Goal: Entertainment & Leisure: Browse casually

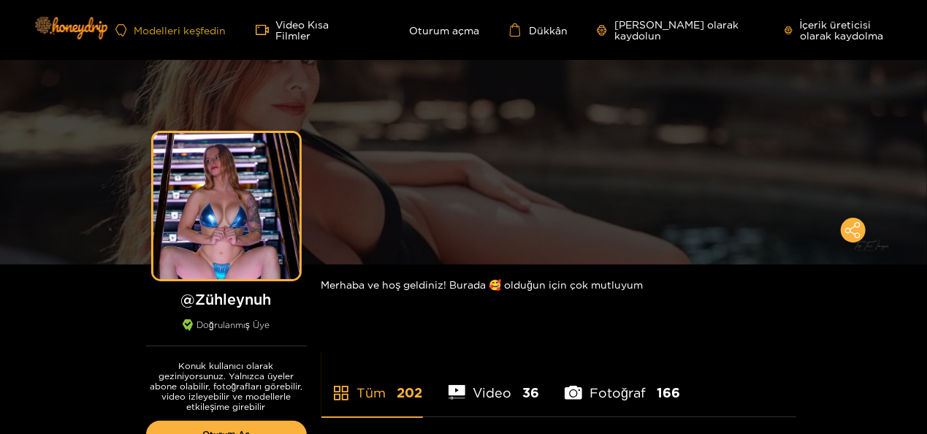
click at [213, 32] on font "Modelleri keşfedin" at bounding box center [180, 30] width 92 height 11
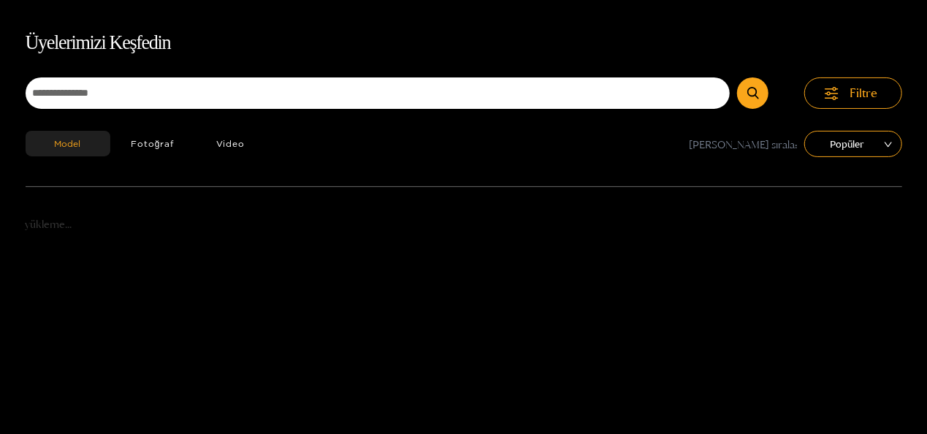
scroll to position [94, 0]
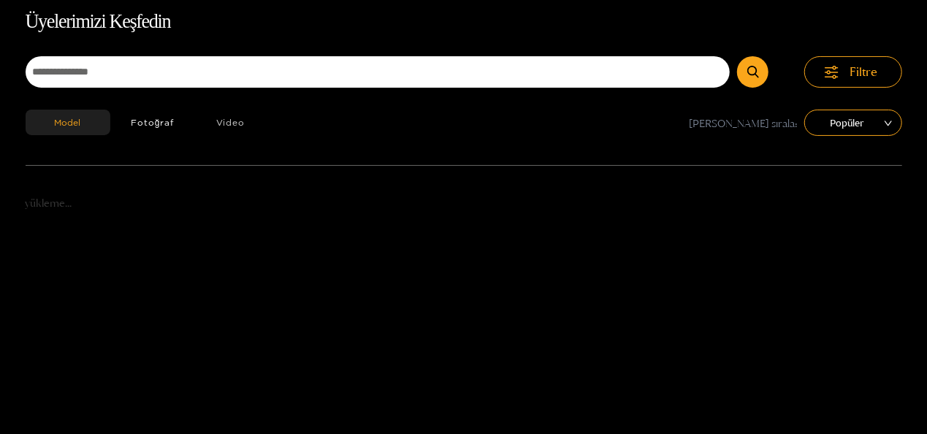
click at [231, 121] on button "Video" at bounding box center [230, 123] width 71 height 26
click at [178, 118] on button "Fotoğraf" at bounding box center [152, 123] width 85 height 26
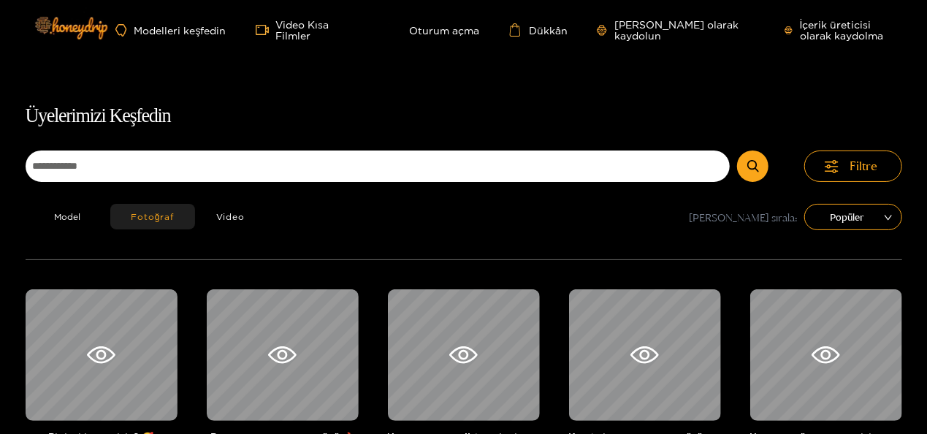
scroll to position [187, 0]
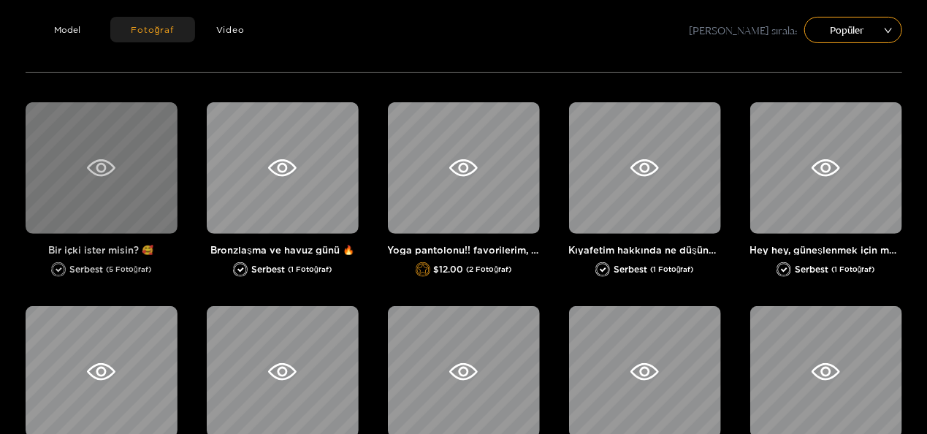
click at [110, 167] on icon at bounding box center [101, 168] width 28 height 18
